Goal: Task Accomplishment & Management: Manage account settings

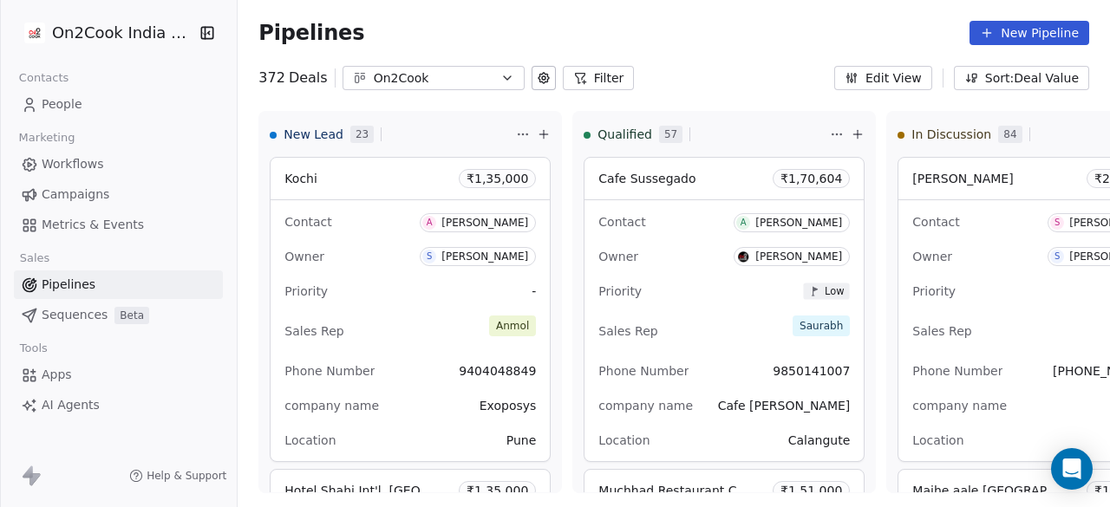
click at [76, 101] on span "People" at bounding box center [62, 104] width 41 height 18
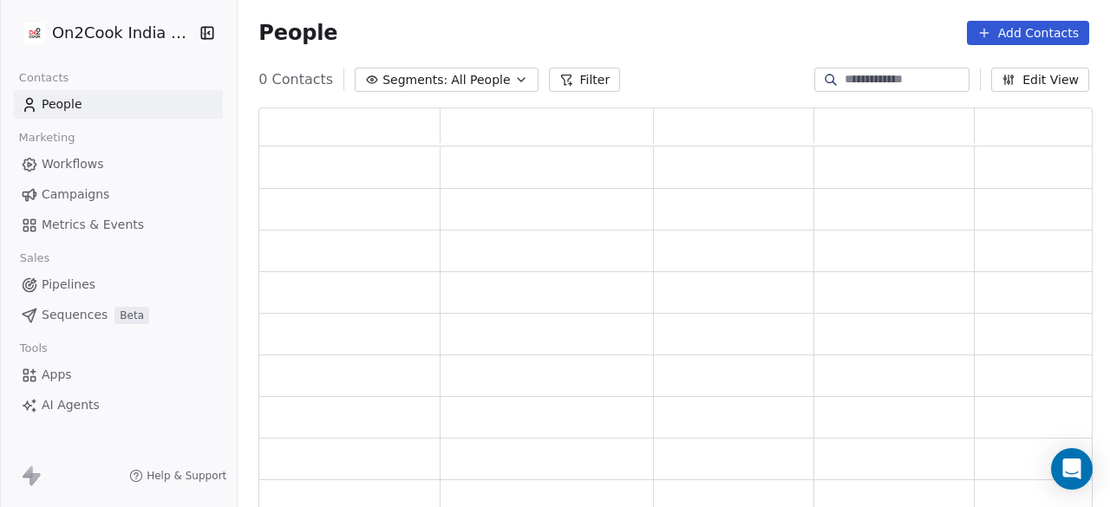
scroll to position [391, 821]
click at [880, 76] on input at bounding box center [905, 79] width 121 height 17
paste input "********"
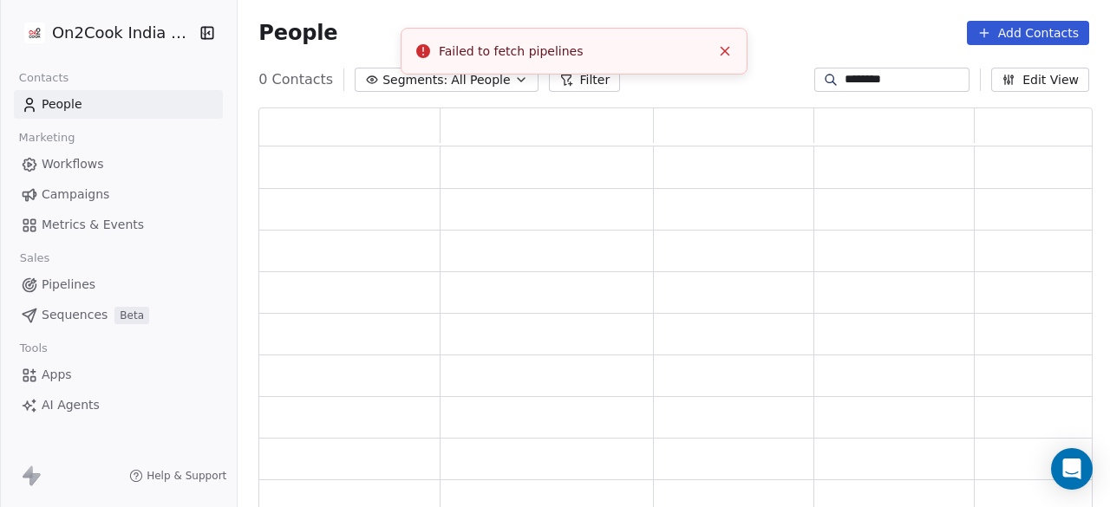
type input "********"
click at [164, 98] on link "People" at bounding box center [118, 104] width 209 height 29
click at [729, 56] on icon "Close toast" at bounding box center [725, 51] width 16 height 16
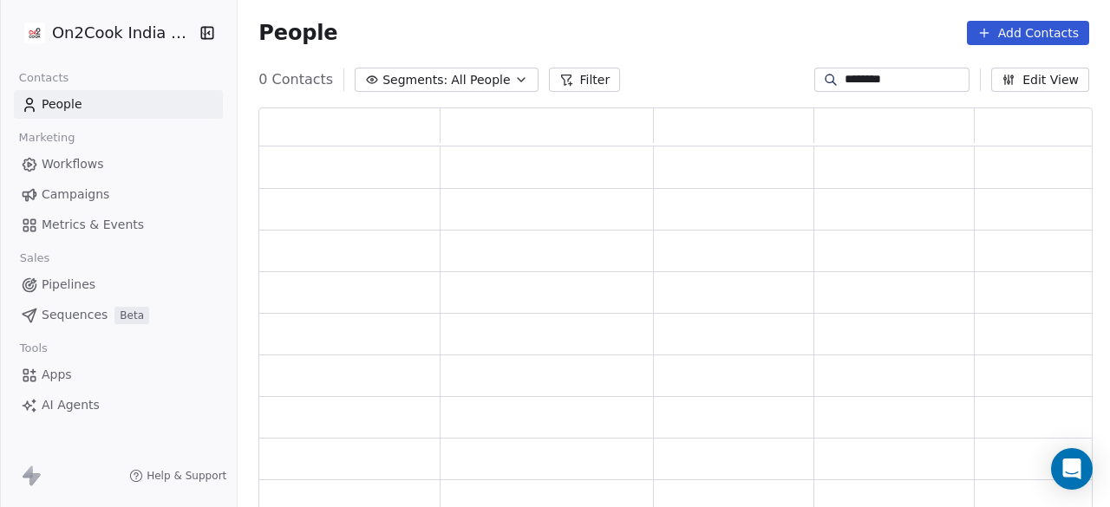
click at [115, 104] on link "People" at bounding box center [118, 104] width 209 height 29
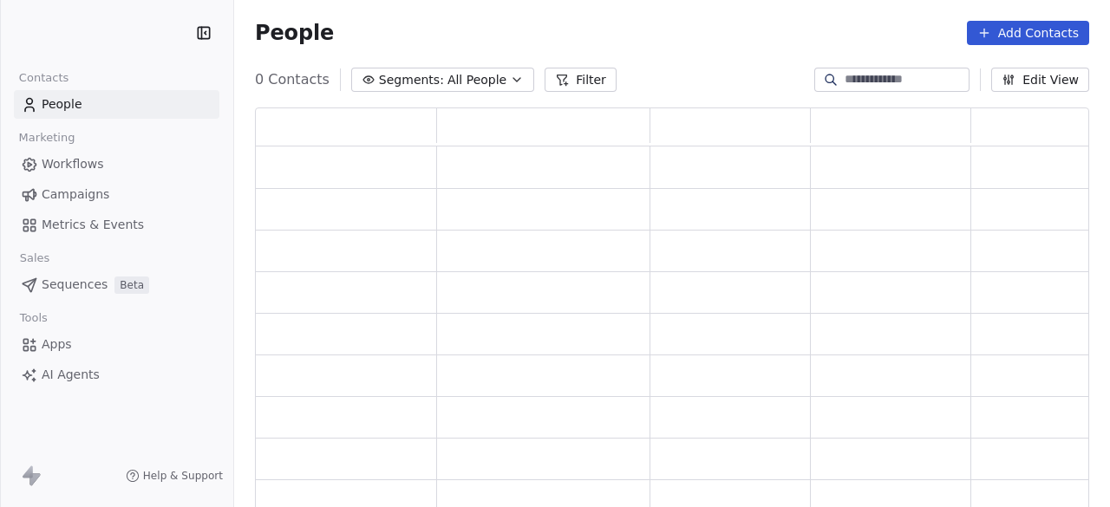
scroll to position [391, 821]
click at [680, 16] on div "People Add Contacts" at bounding box center [672, 33] width 876 height 66
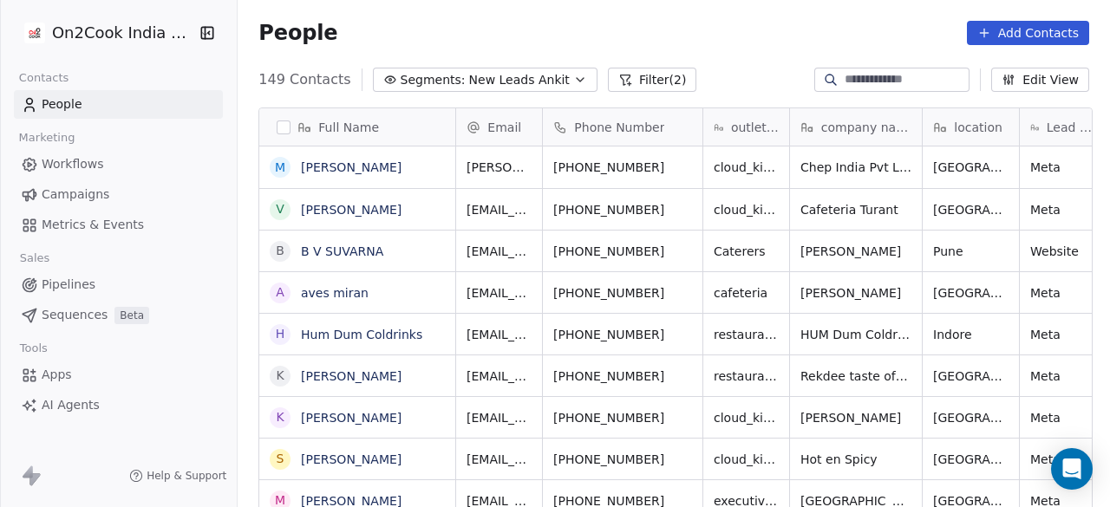
scroll to position [433, 862]
click at [845, 77] on input at bounding box center [905, 79] width 121 height 17
paste input "********"
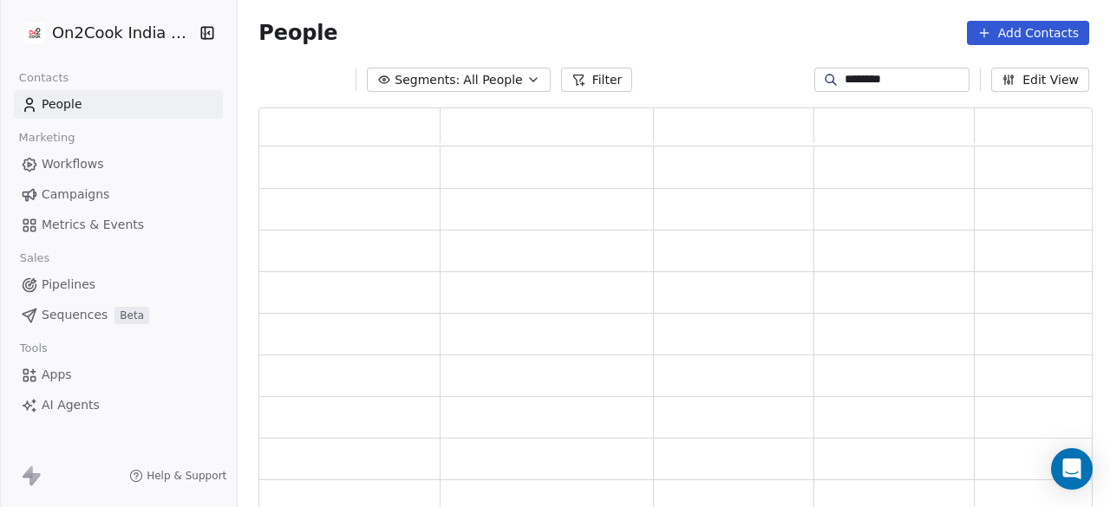
scroll to position [391, 821]
type input "********"
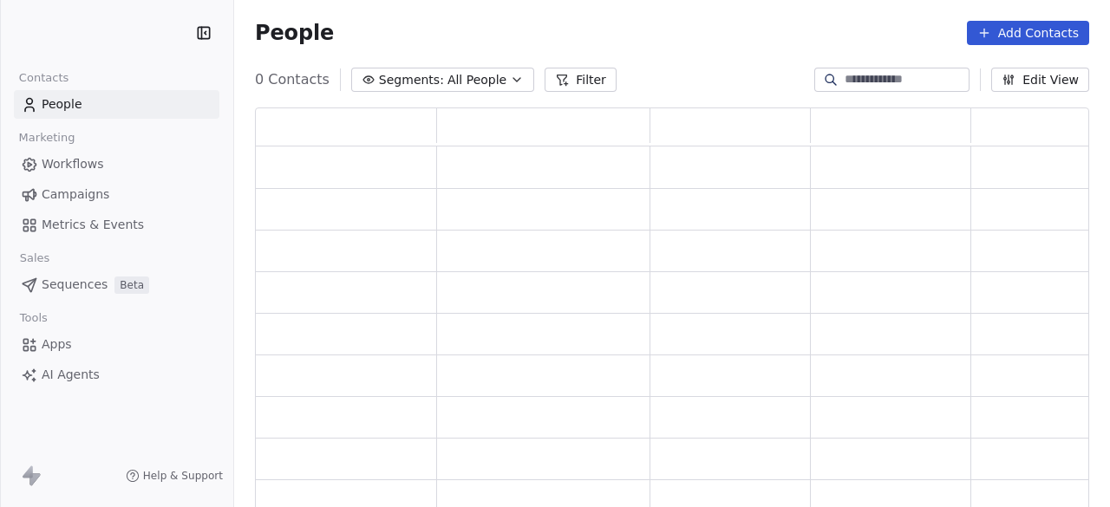
scroll to position [391, 821]
click at [111, 108] on link "People" at bounding box center [117, 104] width 206 height 29
click at [487, 37] on div "People Add Contacts" at bounding box center [672, 33] width 835 height 24
click at [860, 81] on input at bounding box center [905, 79] width 121 height 17
click at [78, 106] on span "People" at bounding box center [62, 104] width 41 height 18
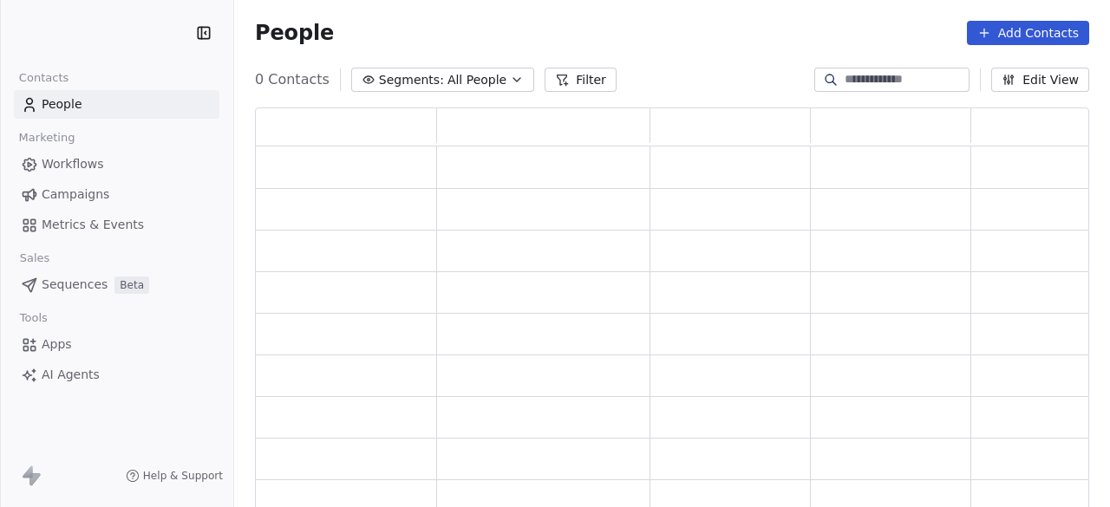
click at [78, 162] on span "Workflows" at bounding box center [73, 164] width 62 height 18
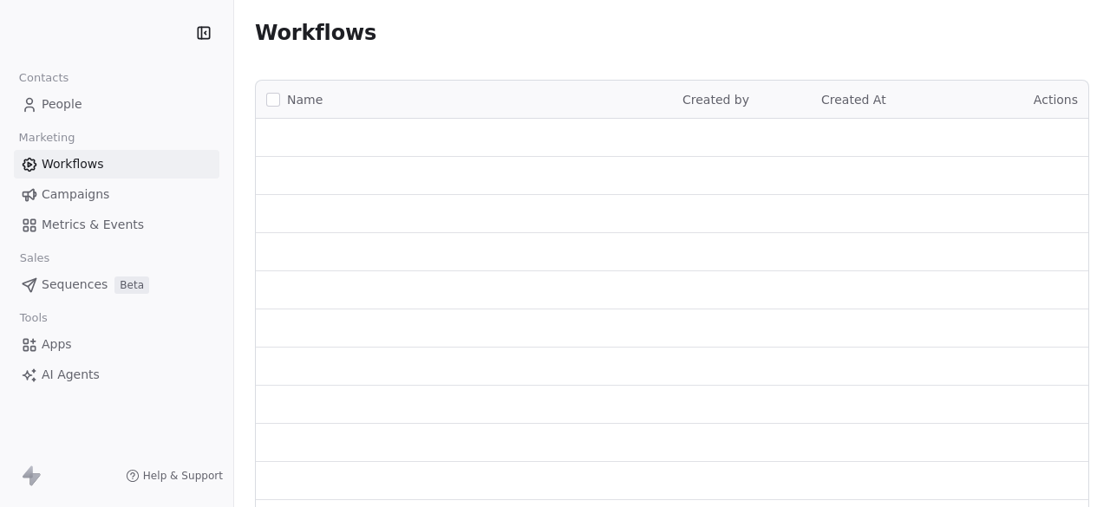
click at [75, 289] on span "Sequences" at bounding box center [75, 285] width 66 height 18
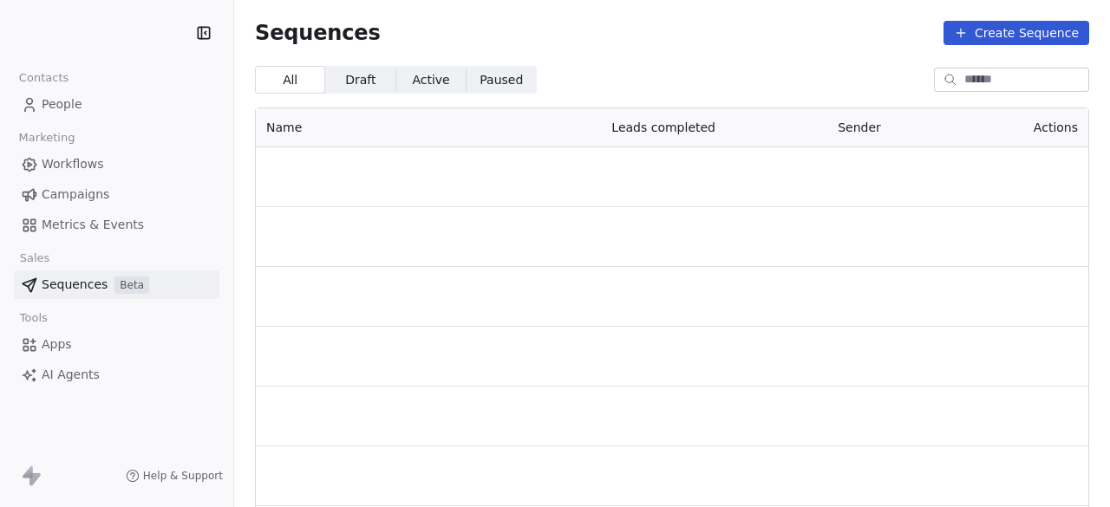
click at [44, 108] on span "People" at bounding box center [62, 104] width 41 height 18
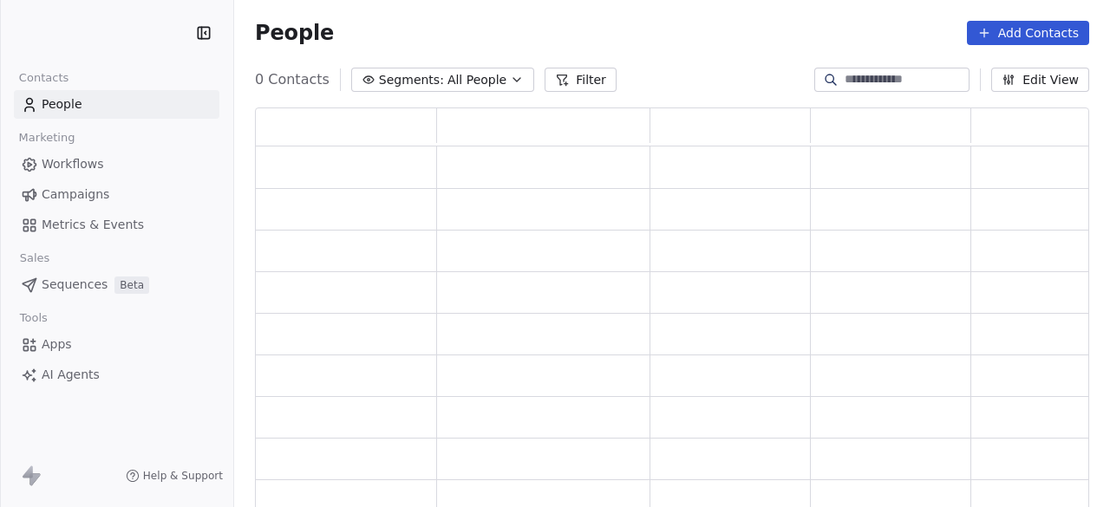
scroll to position [391, 821]
click at [448, 74] on span "All People" at bounding box center [477, 80] width 59 height 18
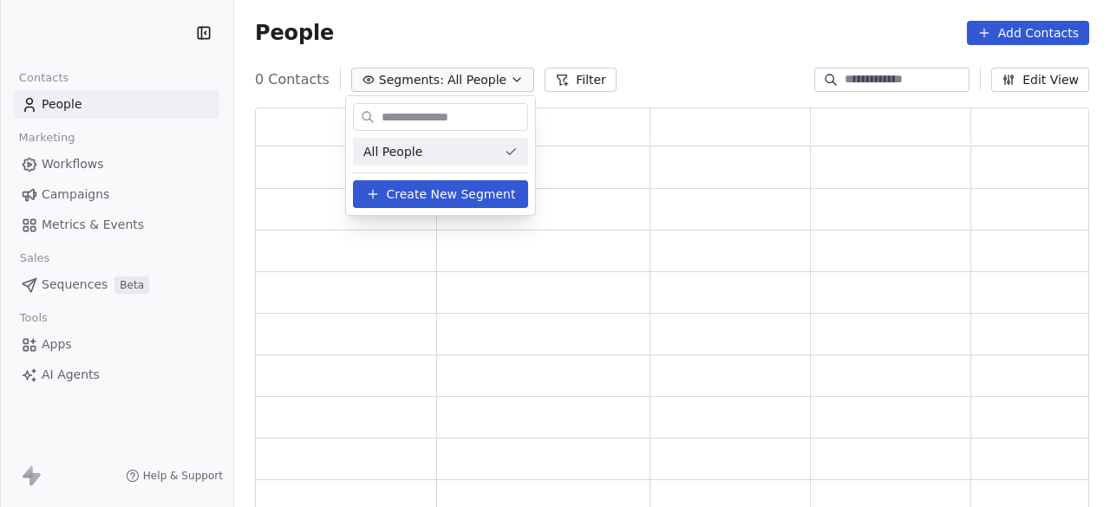
click at [431, 145] on div "All People" at bounding box center [440, 152] width 175 height 28
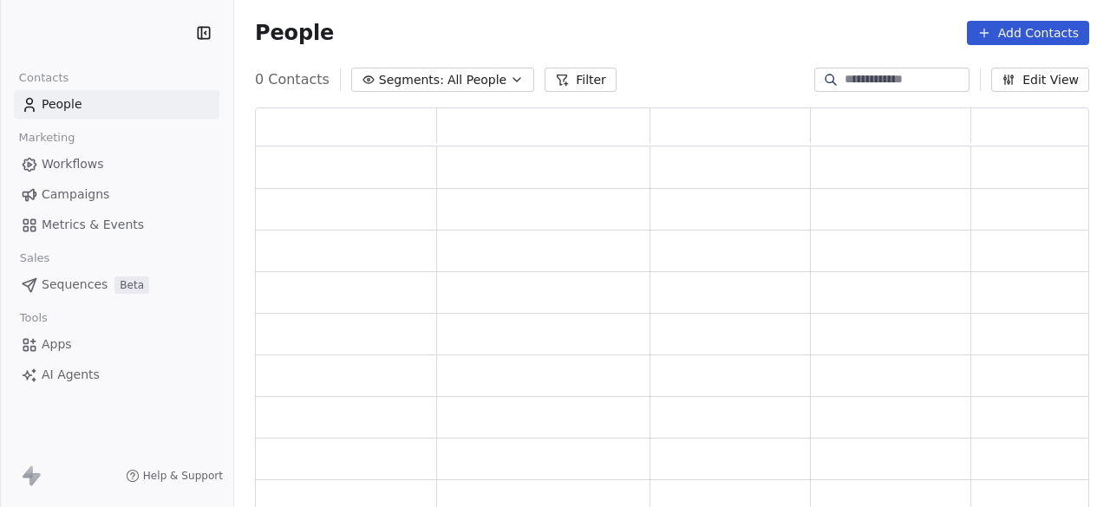
click at [688, 30] on div "People Add Contacts" at bounding box center [672, 33] width 835 height 24
click at [87, 30] on html "Contacts People Marketing Workflows Campaigns Metrics & Events Sales Sequences …" at bounding box center [555, 253] width 1110 height 507
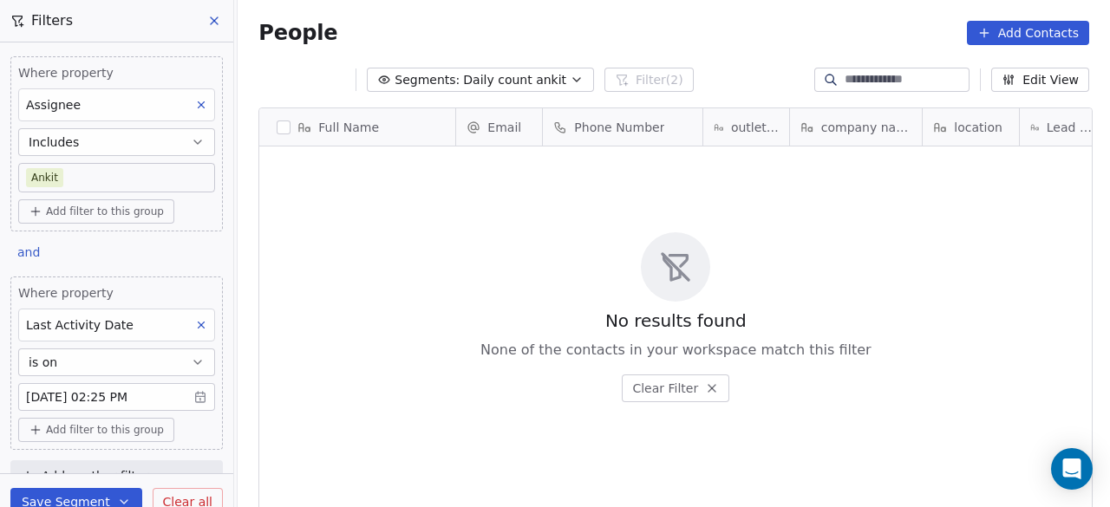
scroll to position [433, 862]
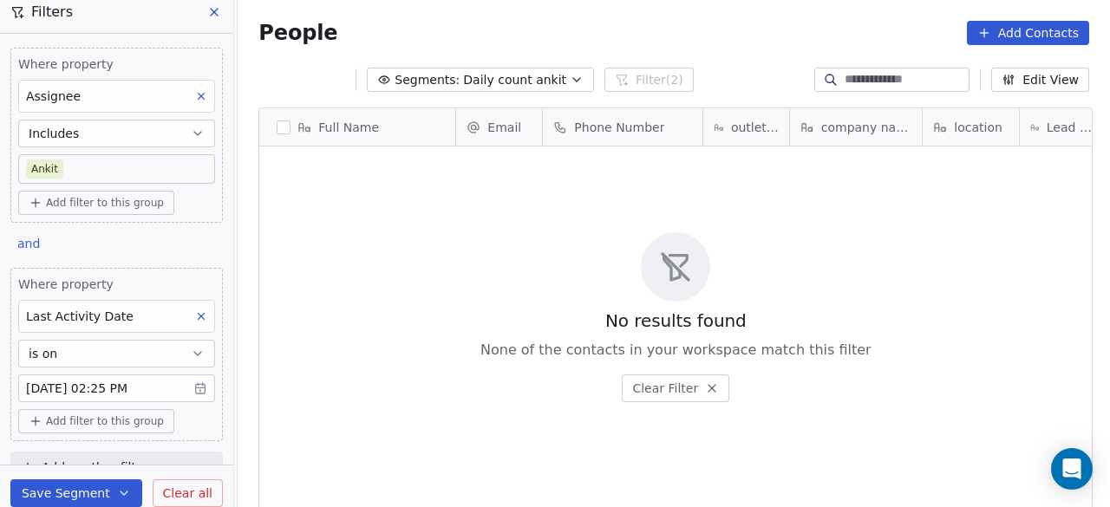
click at [421, 231] on div "No results found None of the contacts in your workspace match this filter Clear…" at bounding box center [675, 317] width 833 height 334
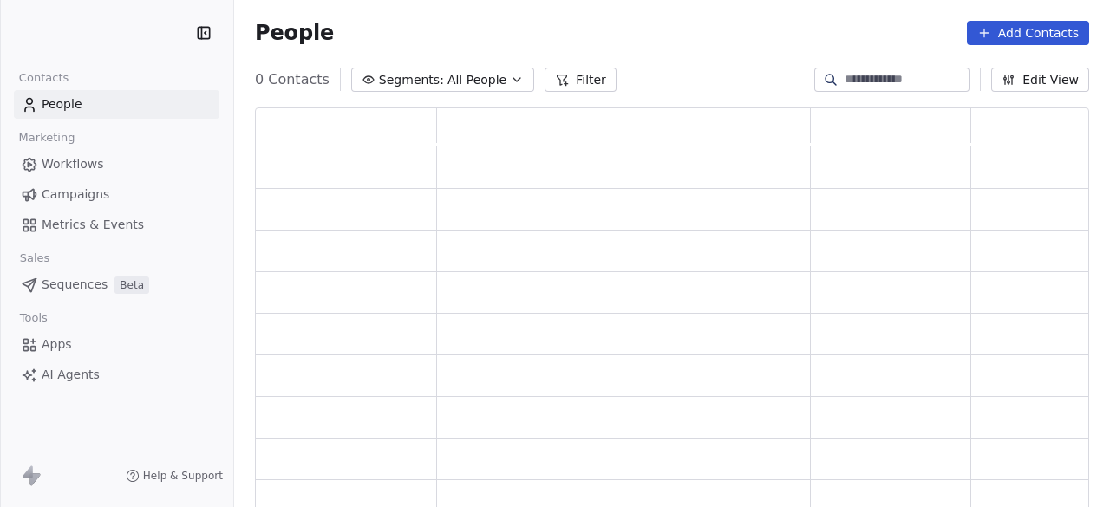
scroll to position [391, 821]
click at [512, 27] on div "People Add Contacts" at bounding box center [672, 33] width 835 height 24
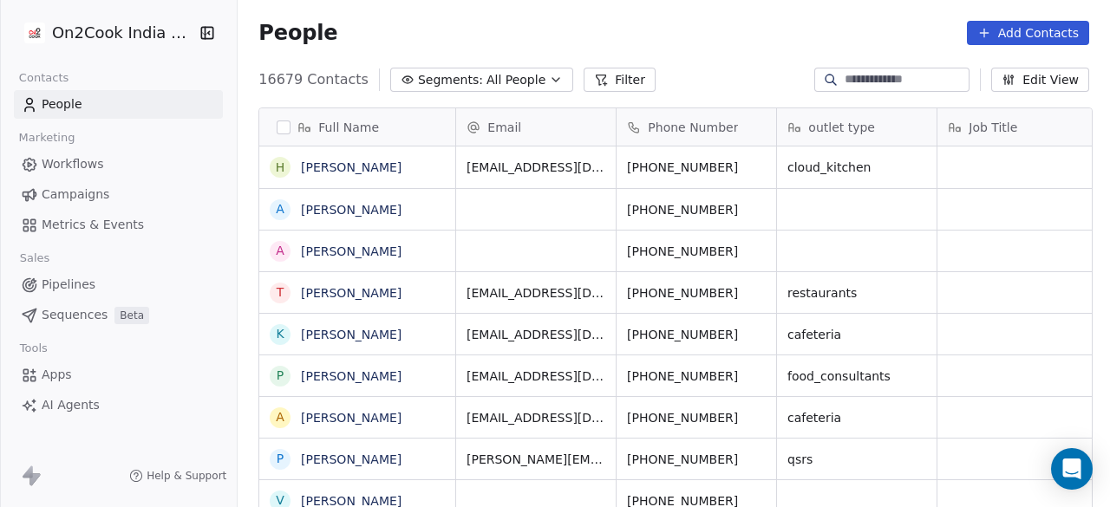
scroll to position [433, 862]
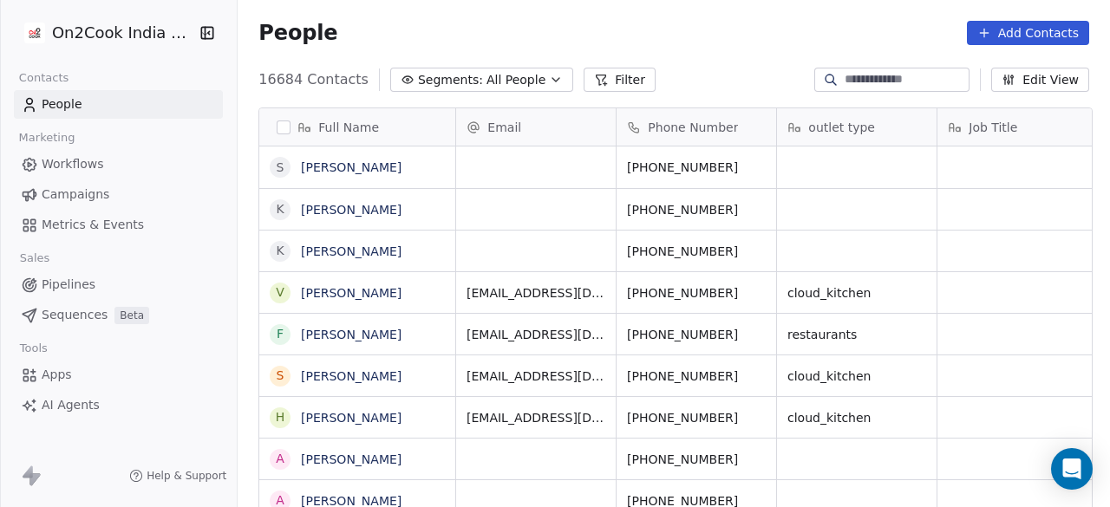
click at [550, 22] on div "People Add Contacts" at bounding box center [674, 33] width 831 height 24
